Goal: Find specific page/section: Find specific page/section

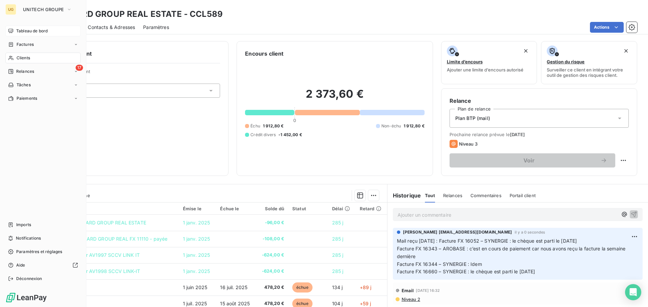
click at [15, 29] on div "Tableau de bord" at bounding box center [42, 31] width 75 height 11
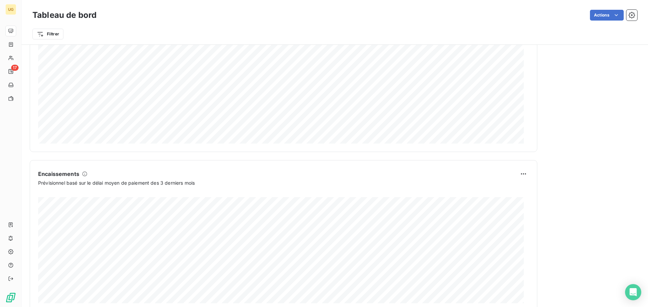
scroll to position [350, 0]
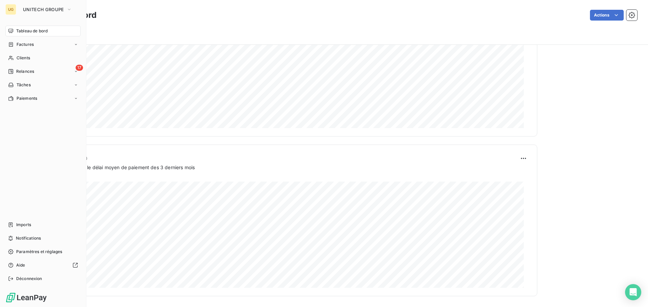
click at [20, 71] on span "Relances" at bounding box center [25, 71] width 18 height 6
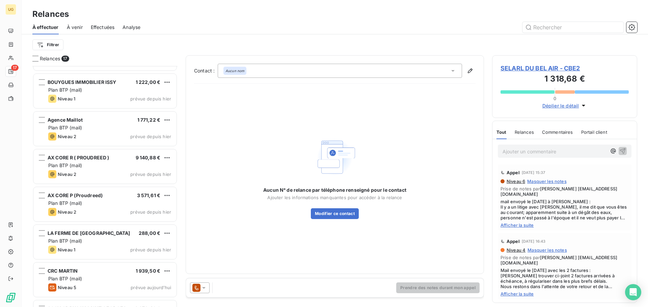
scroll to position [401, 0]
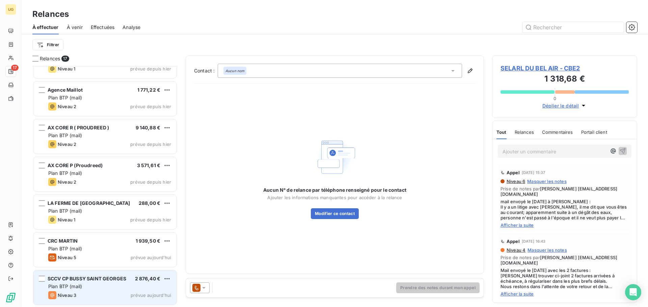
click at [115, 288] on div "Plan BTP (mail)" at bounding box center [109, 286] width 123 height 7
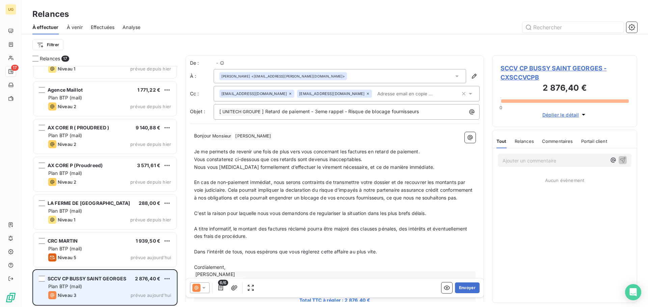
scroll to position [236, 140]
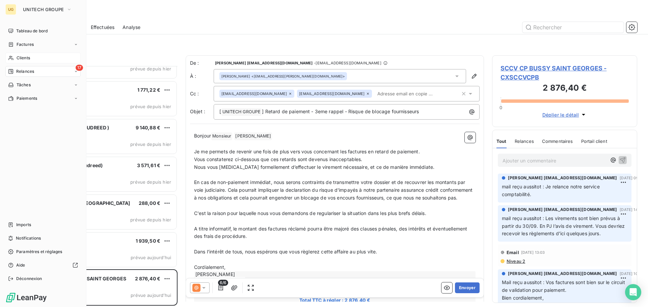
drag, startPoint x: 25, startPoint y: 57, endPoint x: 59, endPoint y: 59, distance: 34.1
click at [27, 57] on span "Clients" at bounding box center [23, 58] width 13 height 6
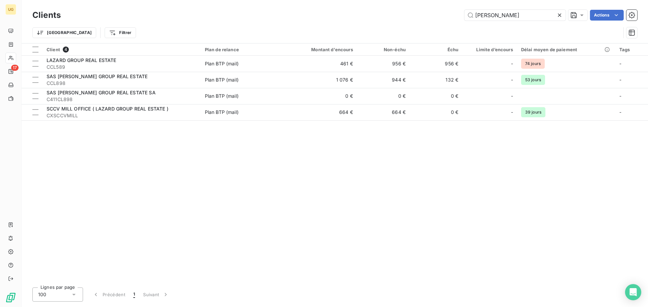
drag, startPoint x: 502, startPoint y: 20, endPoint x: 450, endPoint y: 17, distance: 52.7
click at [450, 17] on div "[PERSON_NAME] Actions" at bounding box center [353, 15] width 568 height 11
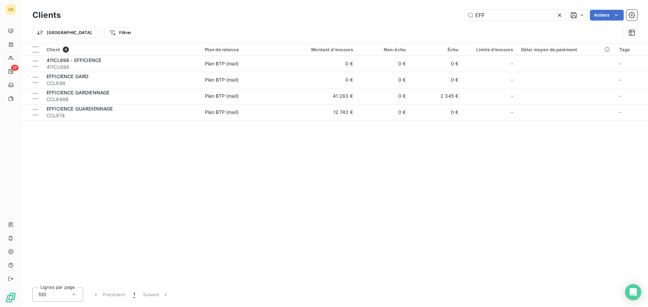
type input "EFF"
